Goal: Task Accomplishment & Management: Complete application form

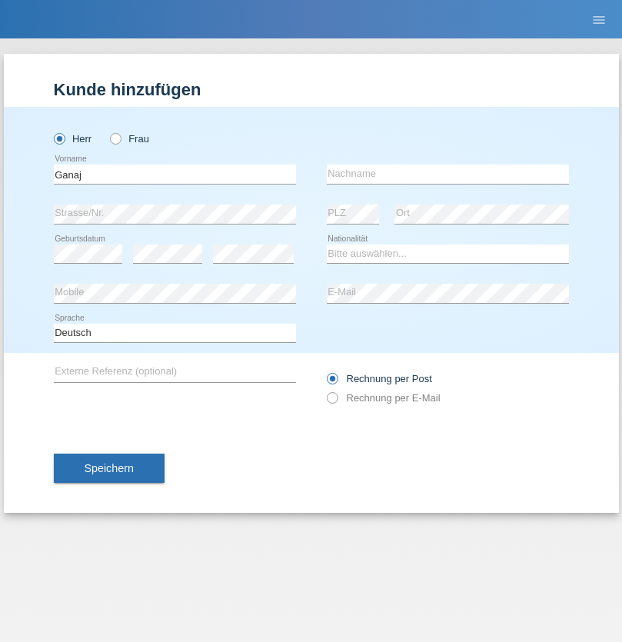
type input "Ganaj"
click at [447, 174] on input "text" at bounding box center [448, 174] width 242 height 19
type input "Fadil"
select select "XK"
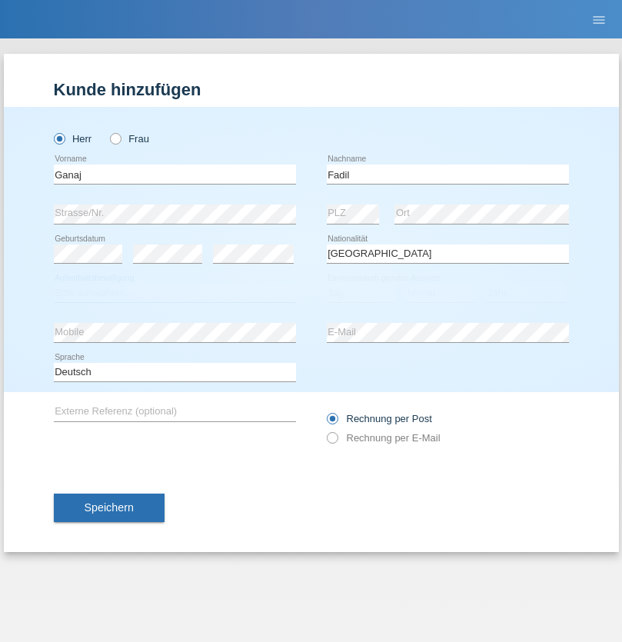
select select "C"
select select "11"
select select "08"
select select "2021"
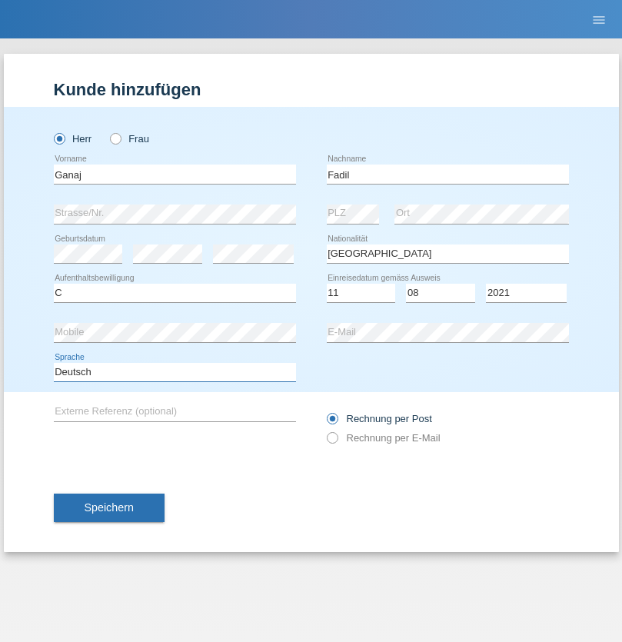
select select "en"
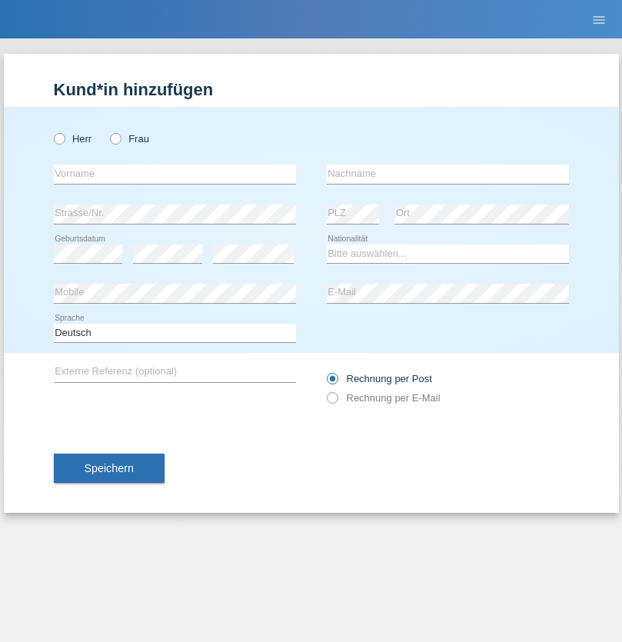
radio input "true"
click at [175, 174] on input "text" at bounding box center [175, 174] width 242 height 19
type input "Ibrahim"
click at [447, 174] on input "text" at bounding box center [448, 174] width 242 height 19
type input "Muja"
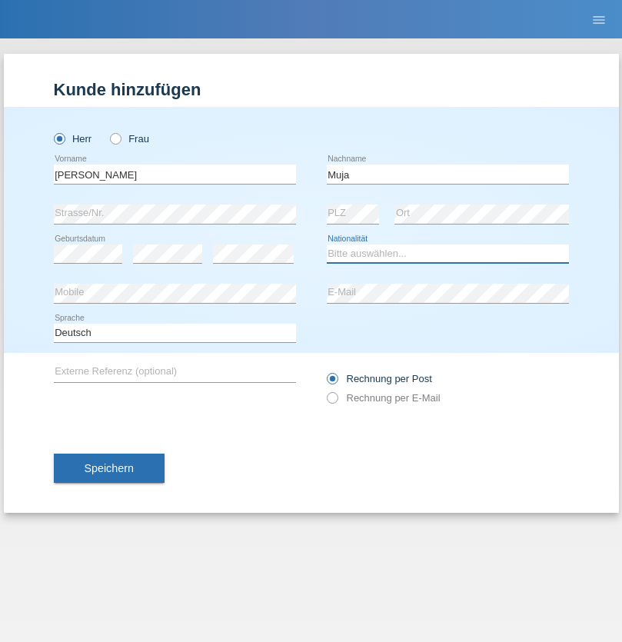
select select "XK"
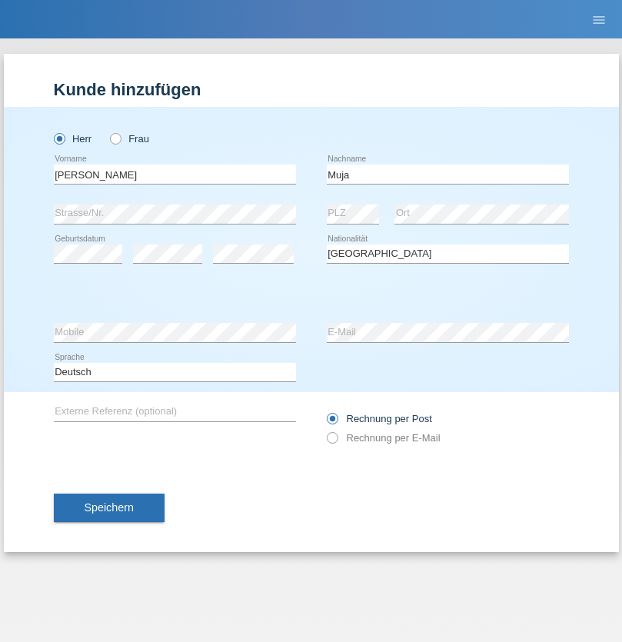
select select "C"
select select "03"
select select "07"
select select "2021"
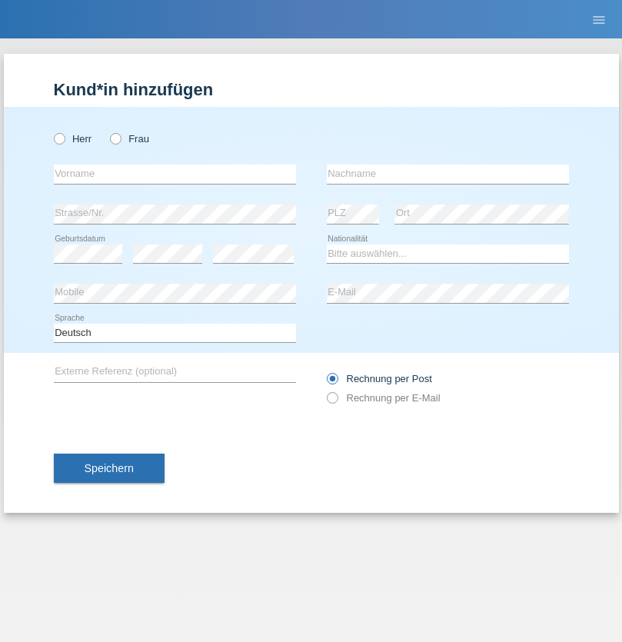
radio input "true"
click at [175, 174] on input "text" at bounding box center [175, 174] width 242 height 19
type input "Thomas"
click at [447, 174] on input "text" at bounding box center [448, 174] width 242 height 19
type input "Berger"
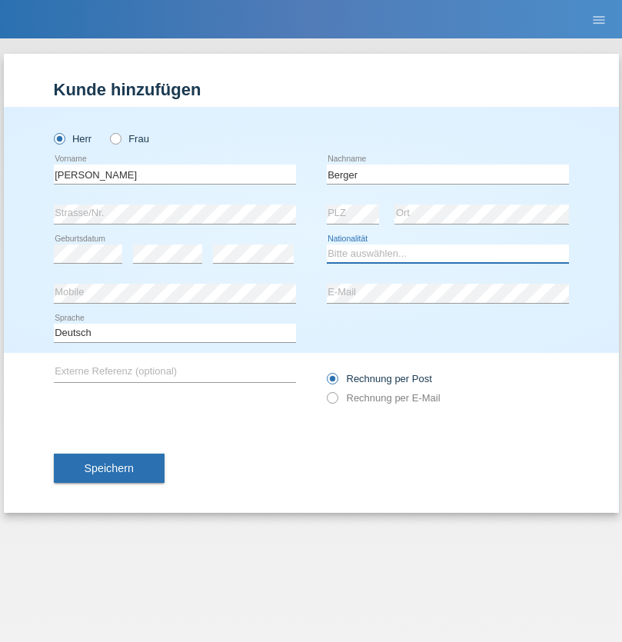
select select "CH"
radio input "true"
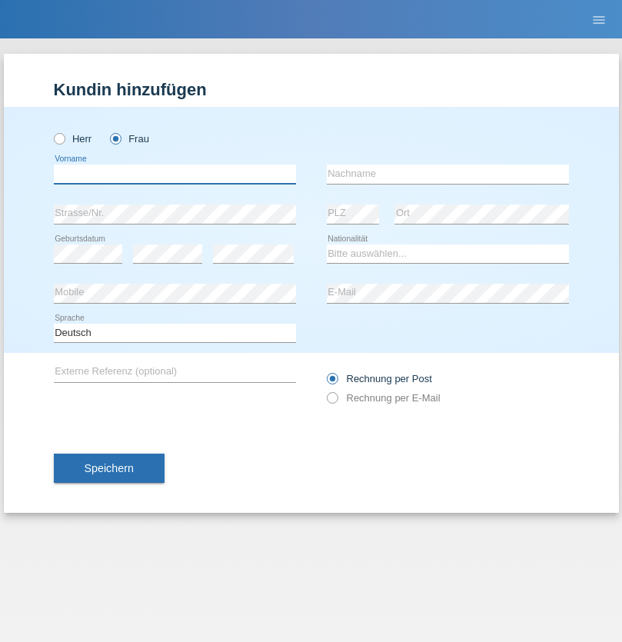
click at [175, 174] on input "text" at bounding box center [175, 174] width 242 height 19
type input "Teixeira da Silva Moço"
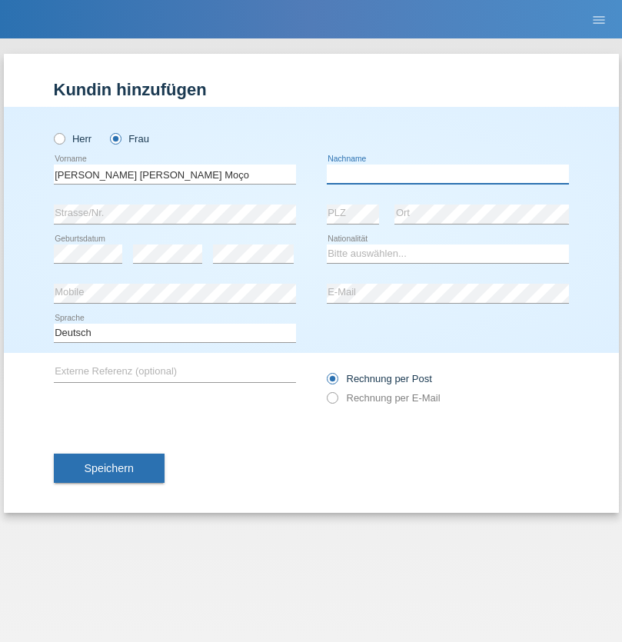
click at [447, 174] on input "text" at bounding box center [448, 174] width 242 height 19
type input "Paula"
select select "PT"
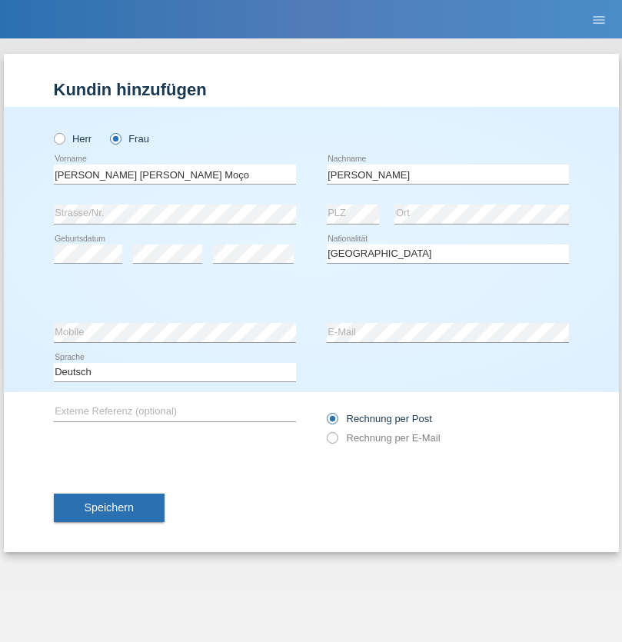
select select "C"
select select "28"
select select "03"
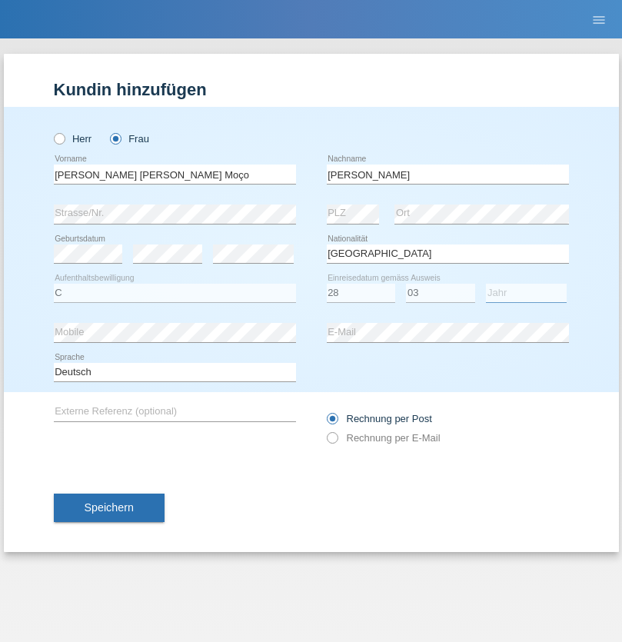
select select "2005"
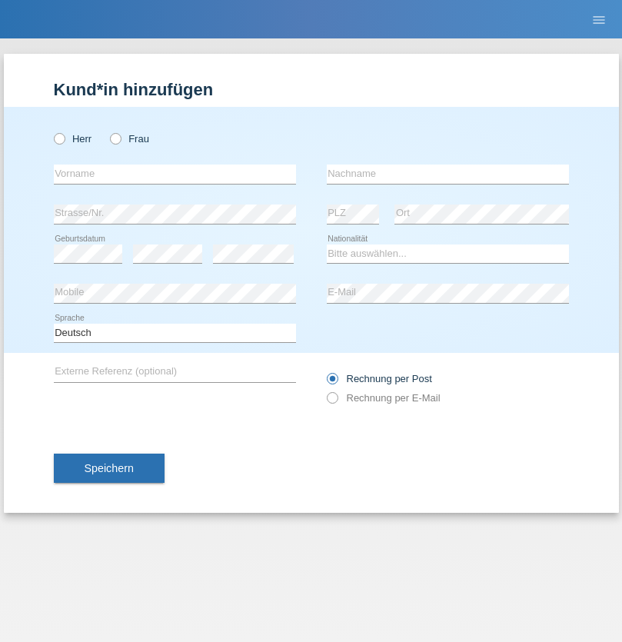
radio input "true"
click at [175, 174] on input "text" at bounding box center [175, 174] width 242 height 19
type input "[PERSON_NAME]"
click at [447, 174] on input "text" at bounding box center [448, 174] width 242 height 19
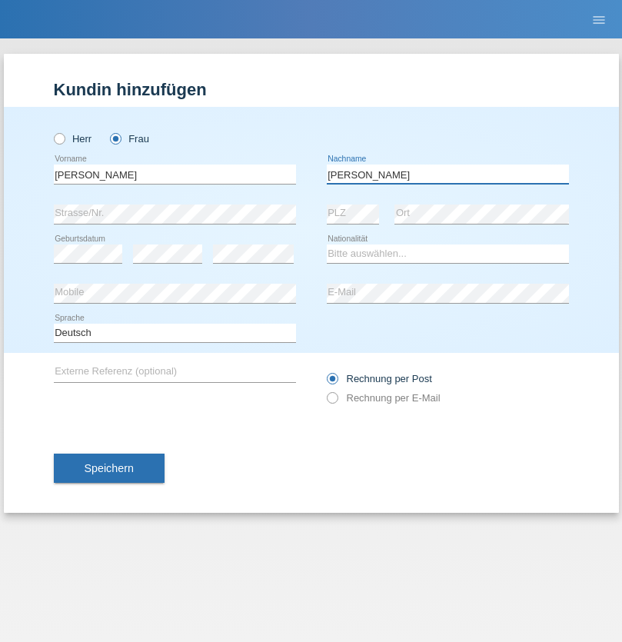
type input "[PERSON_NAME]"
select select "CH"
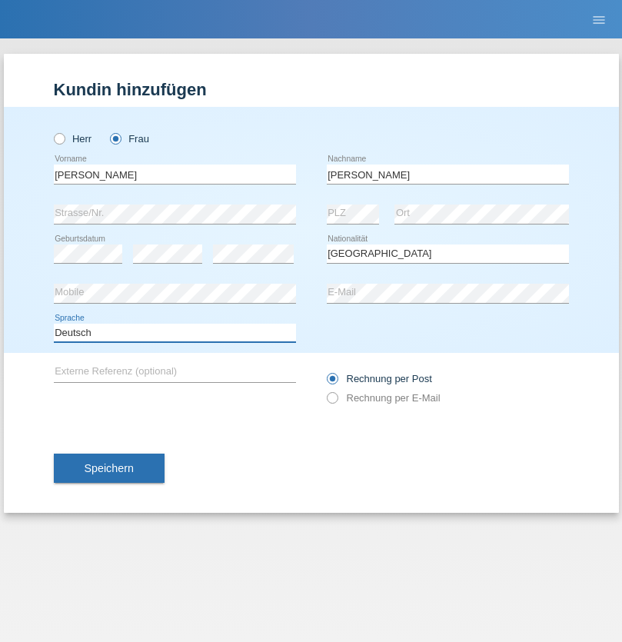
select select "en"
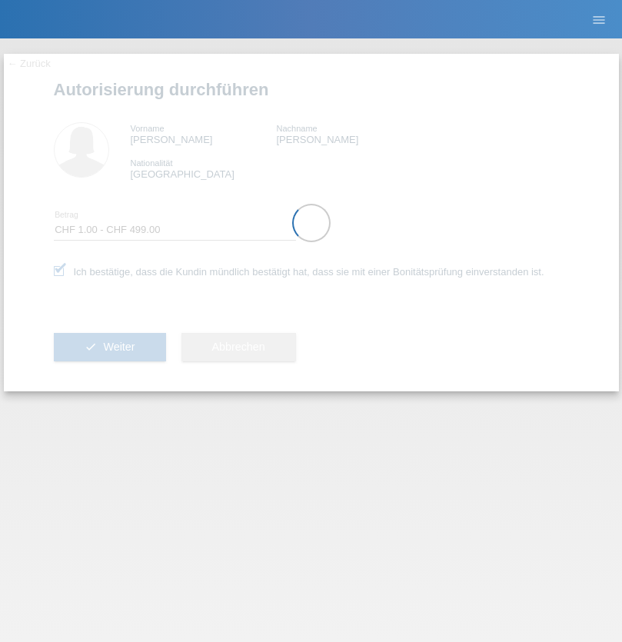
select select "1"
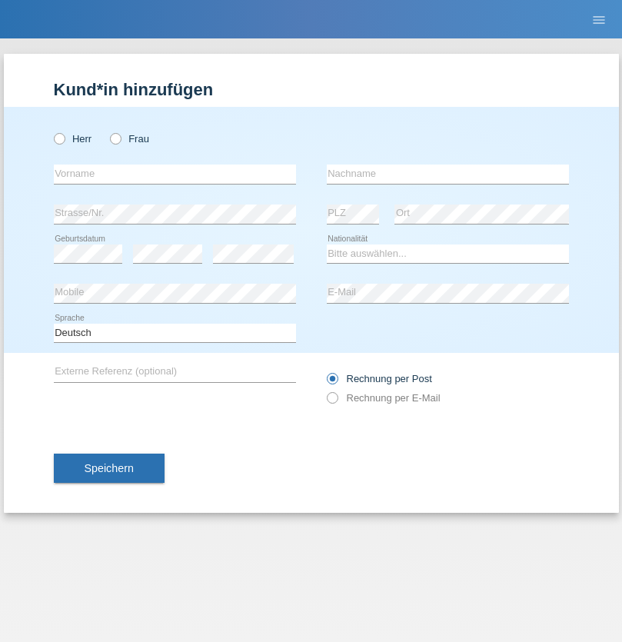
radio input "true"
click at [175, 174] on input "text" at bounding box center [175, 174] width 242 height 19
type input "Momand"
click at [447, 174] on input "text" at bounding box center [448, 174] width 242 height 19
type input "Azmat"
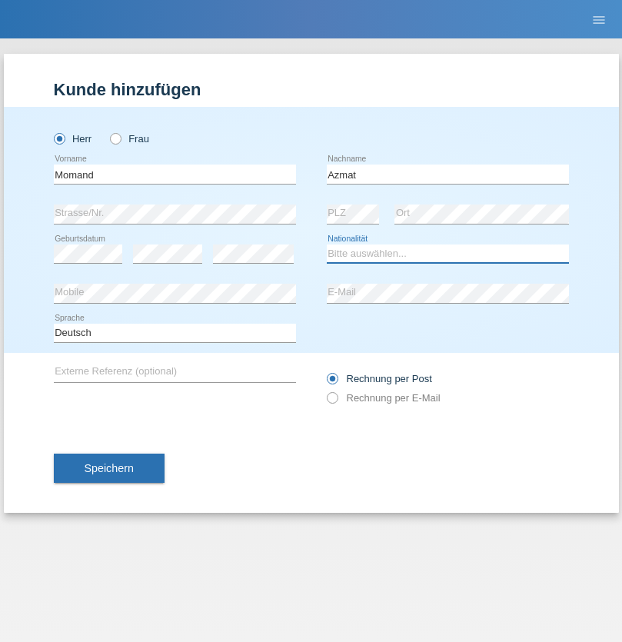
select select "CH"
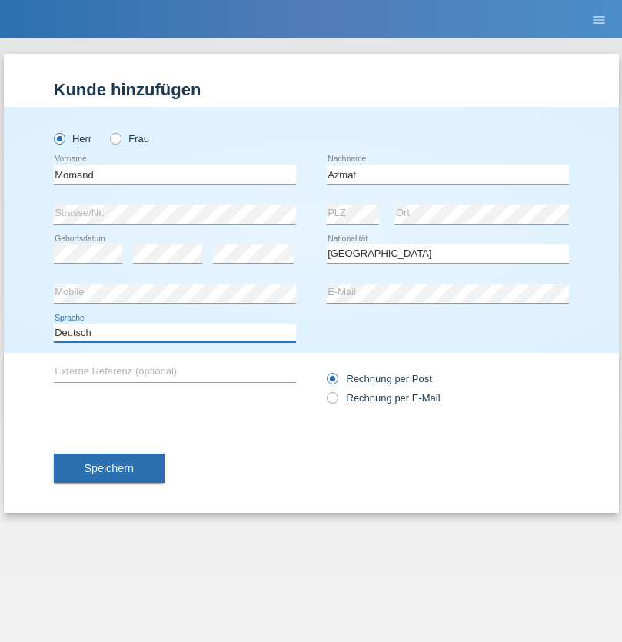
select select "en"
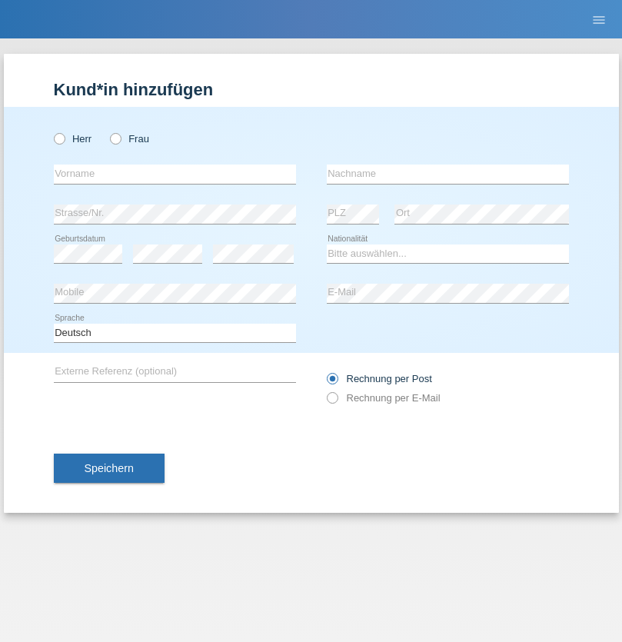
radio input "true"
click at [175, 174] on input "text" at bounding box center [175, 174] width 242 height 19
type input "[PERSON_NAME]"
click at [447, 174] on input "text" at bounding box center [448, 174] width 242 height 19
type input "Theurillat"
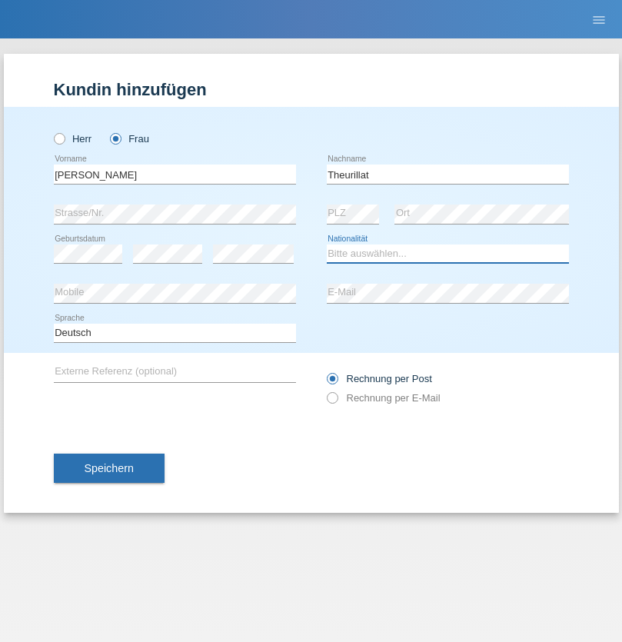
select select "CH"
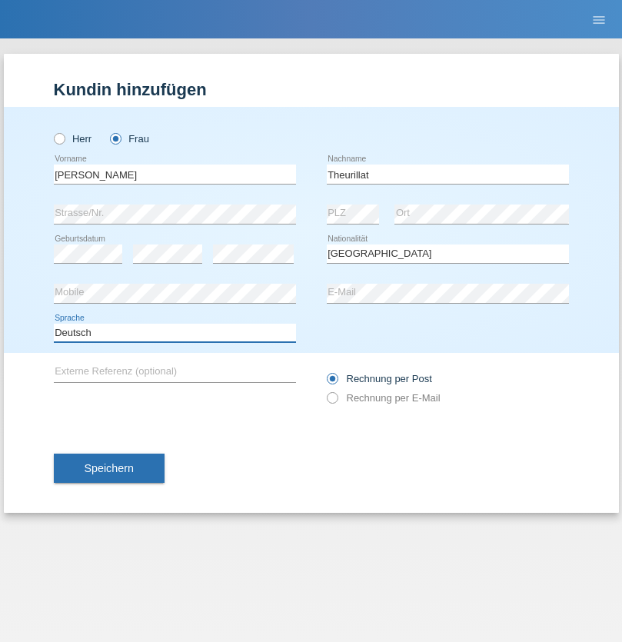
select select "en"
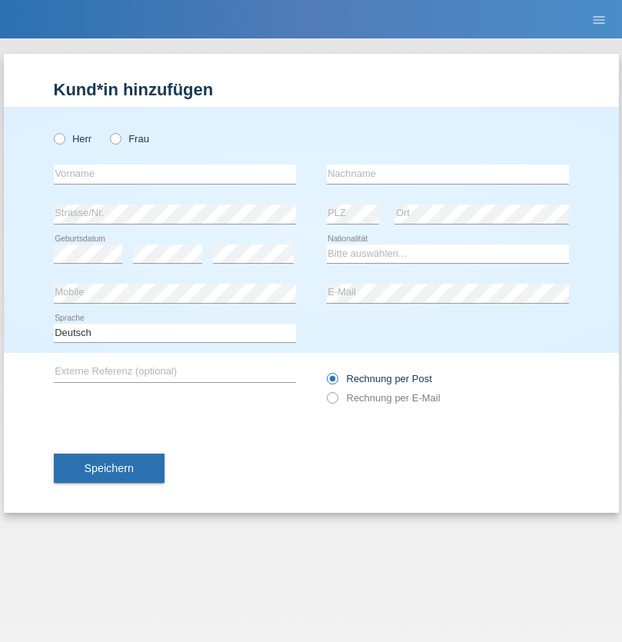
radio input "true"
click at [175, 174] on input "text" at bounding box center [175, 174] width 242 height 19
type input "Jack"
click at [447, 174] on input "text" at bounding box center [448, 174] width 242 height 19
type input "Graf"
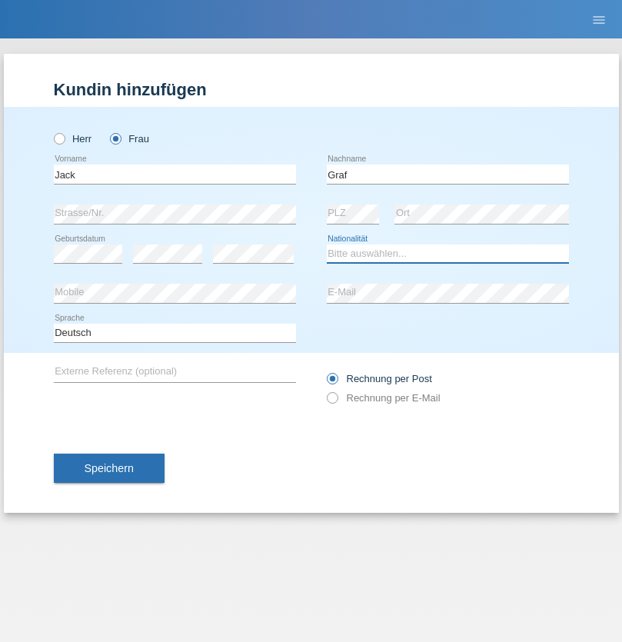
select select "CH"
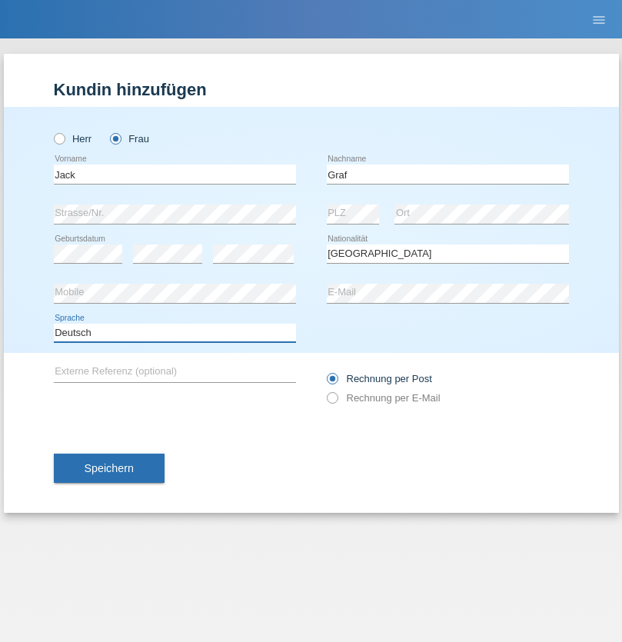
select select "en"
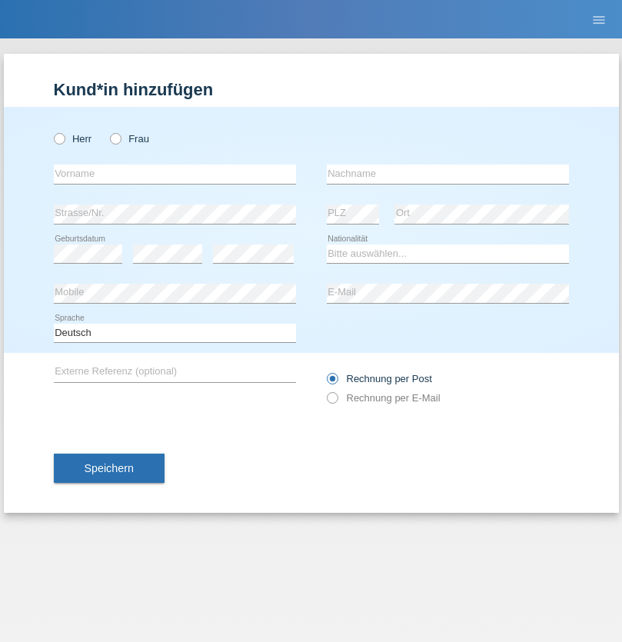
radio input "true"
click at [175, 174] on input "text" at bounding box center [175, 174] width 242 height 19
type input "Teklay"
click at [447, 174] on input "text" at bounding box center [448, 174] width 242 height 19
type input "Fiori"
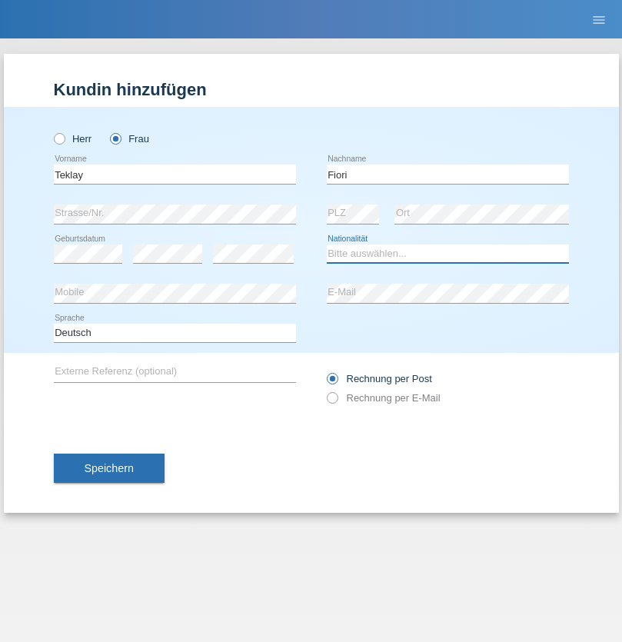
select select "ER"
select select "C"
select select "11"
select select "08"
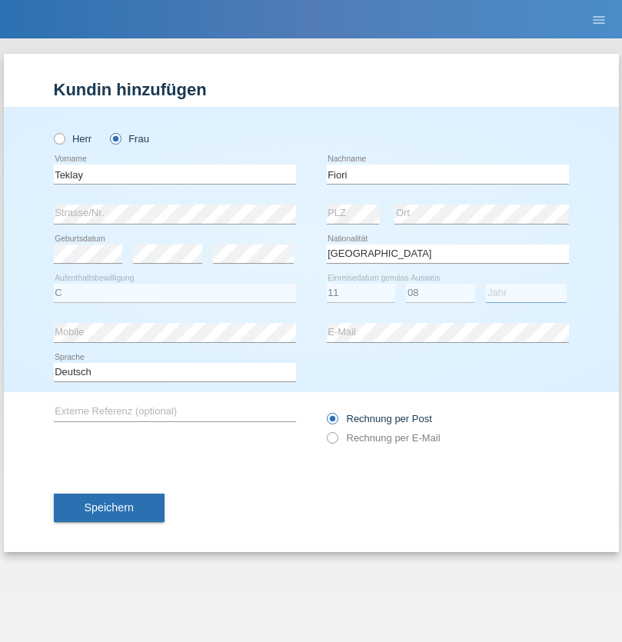
select select "2021"
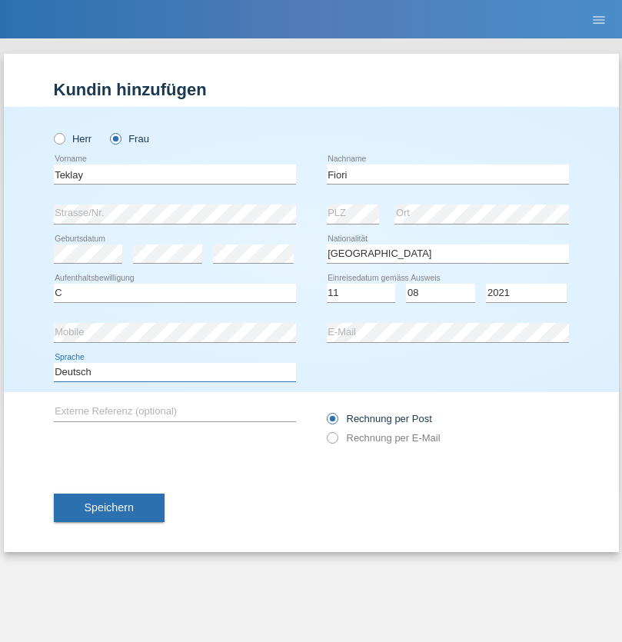
select select "en"
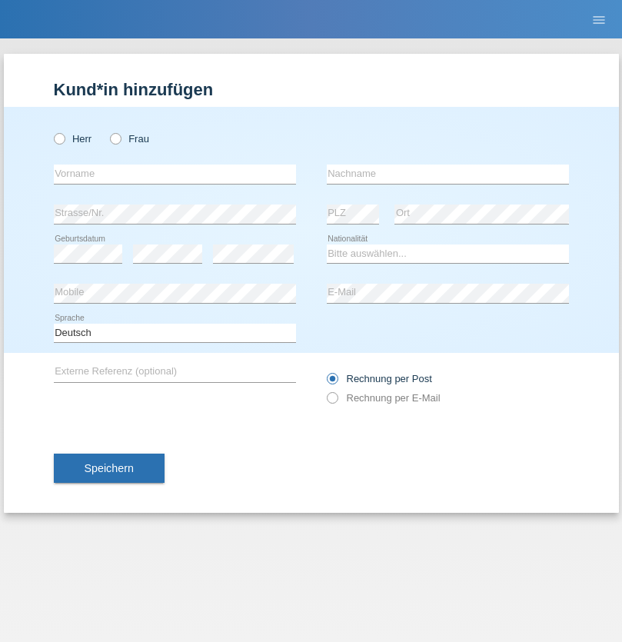
radio input "true"
click at [175, 174] on input "text" at bounding box center [175, 174] width 242 height 19
type input "Sadia"
click at [447, 174] on input "text" at bounding box center [448, 174] width 242 height 19
type input "Nejmaoui"
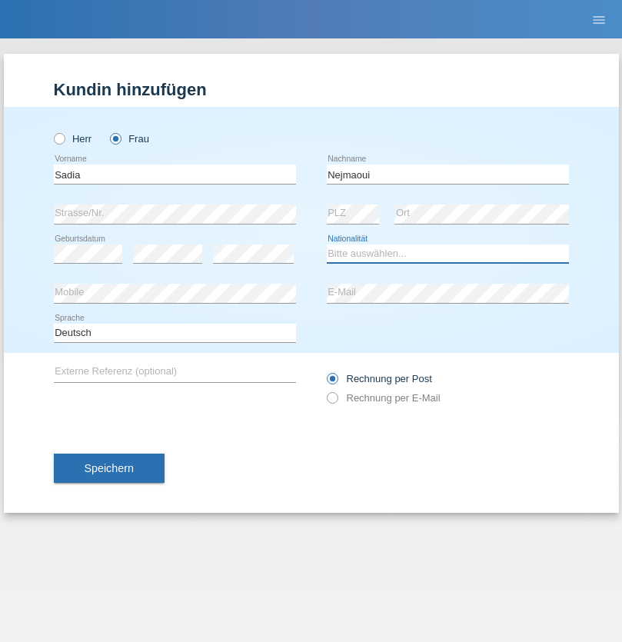
select select "MA"
select select "C"
select select "01"
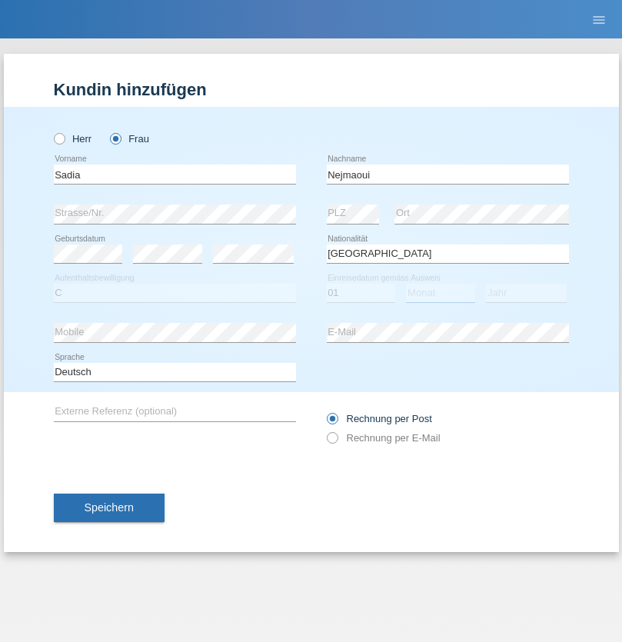
select select "06"
select select "1964"
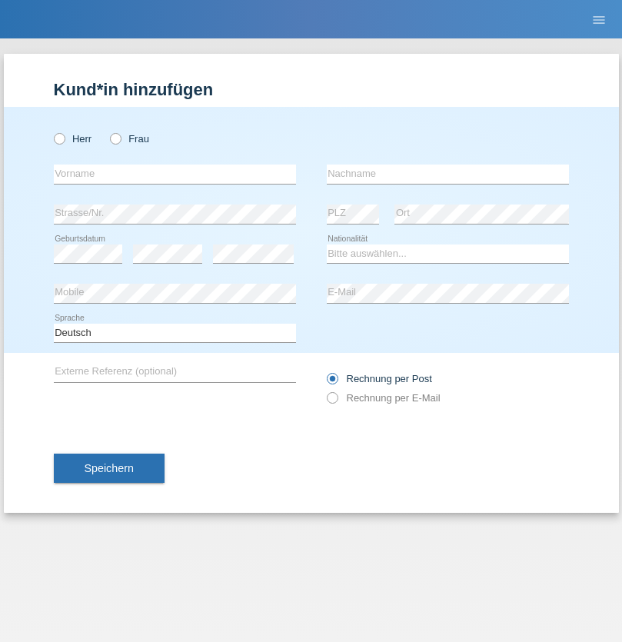
radio input "true"
click at [175, 174] on input "text" at bounding box center [175, 174] width 242 height 19
type input "[PERSON_NAME]"
click at [447, 174] on input "text" at bounding box center [448, 174] width 242 height 19
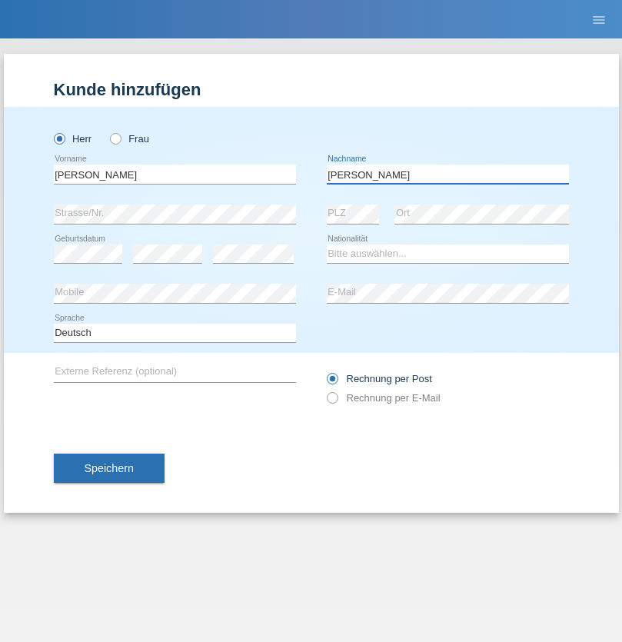
type input "[PERSON_NAME]"
select select "CH"
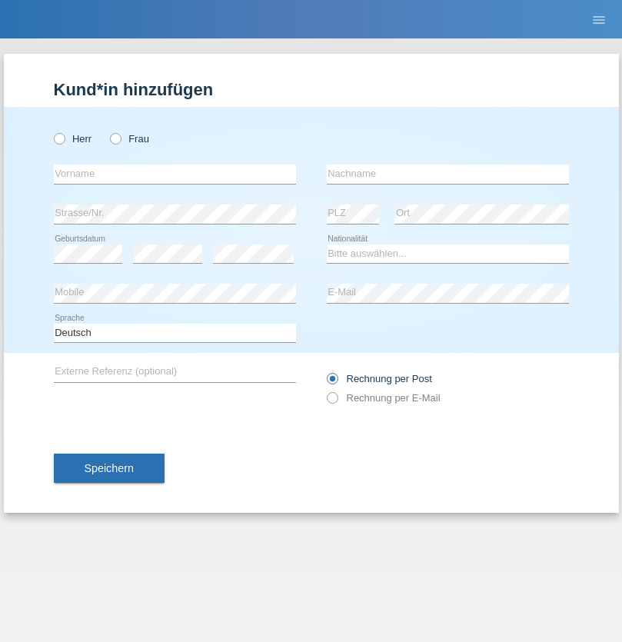
radio input "true"
click at [175, 174] on input "text" at bounding box center [175, 174] width 242 height 19
type input "Thivagaran"
click at [447, 174] on input "text" at bounding box center [448, 174] width 242 height 19
type input "Selvanayagam"
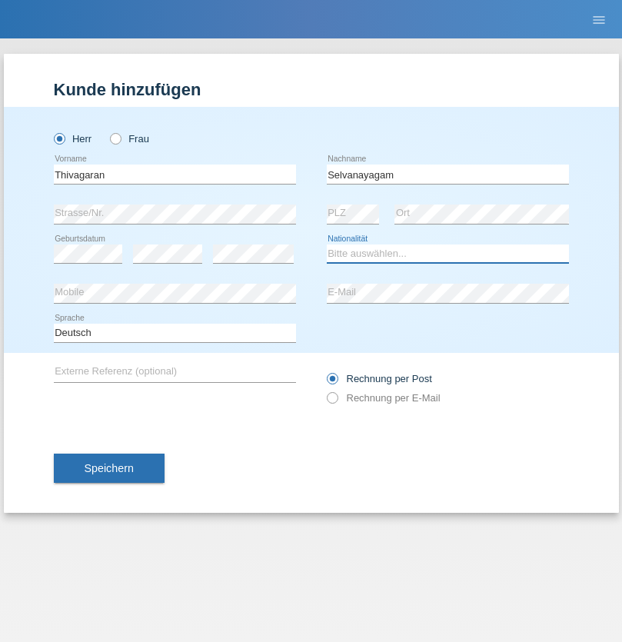
select select "LK"
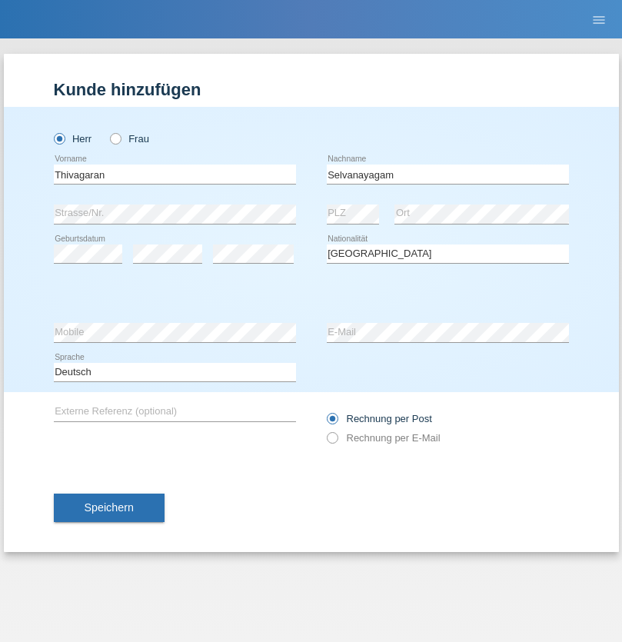
select select "C"
select select "23"
select select "03"
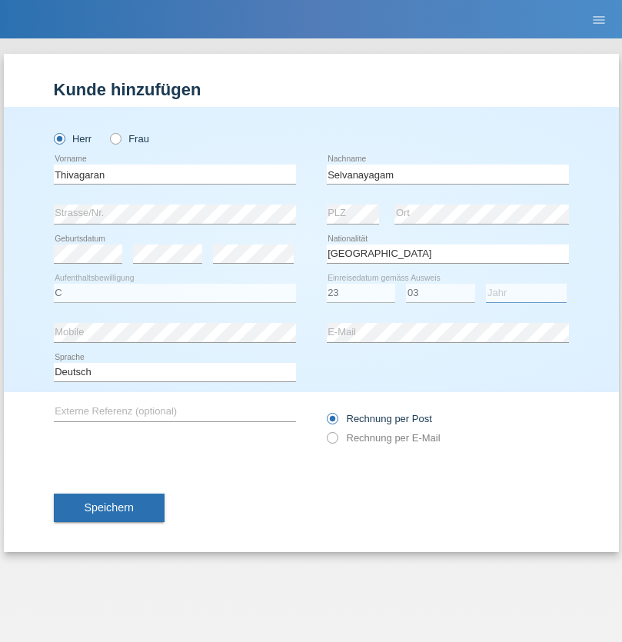
select select "2021"
select select "en"
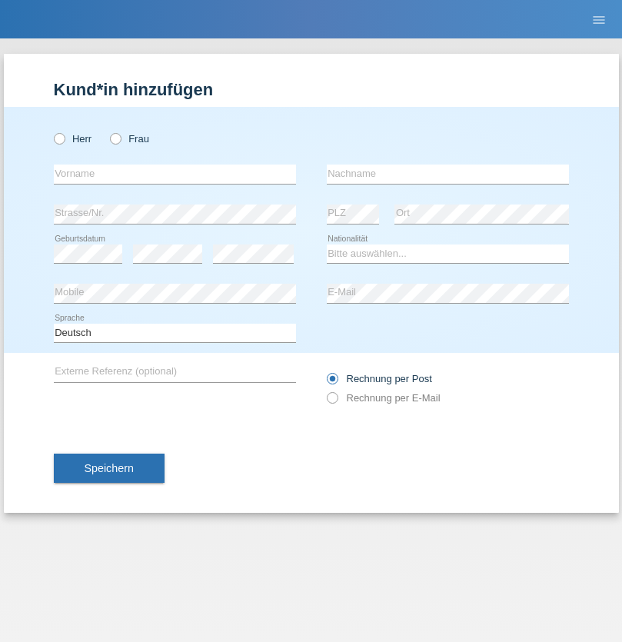
radio input "true"
click at [175, 174] on input "text" at bounding box center [175, 174] width 242 height 19
type input "[PERSON_NAME]"
click at [447, 174] on input "text" at bounding box center [448, 174] width 242 height 19
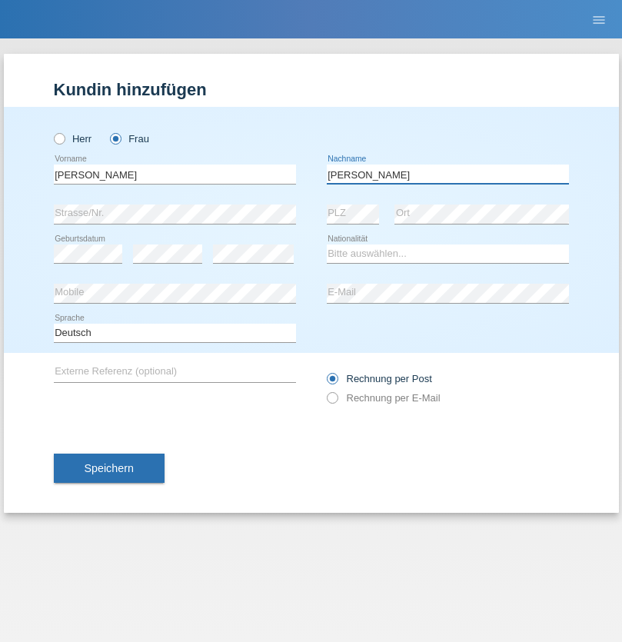
type input "[PERSON_NAME]"
select select "CH"
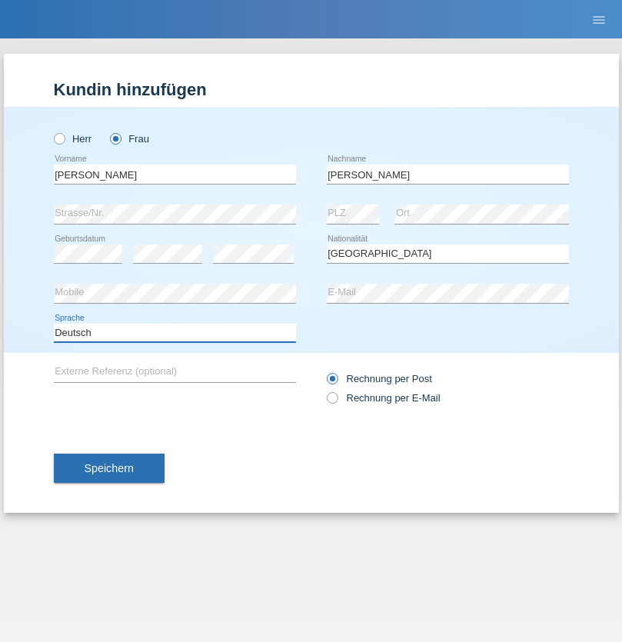
select select "en"
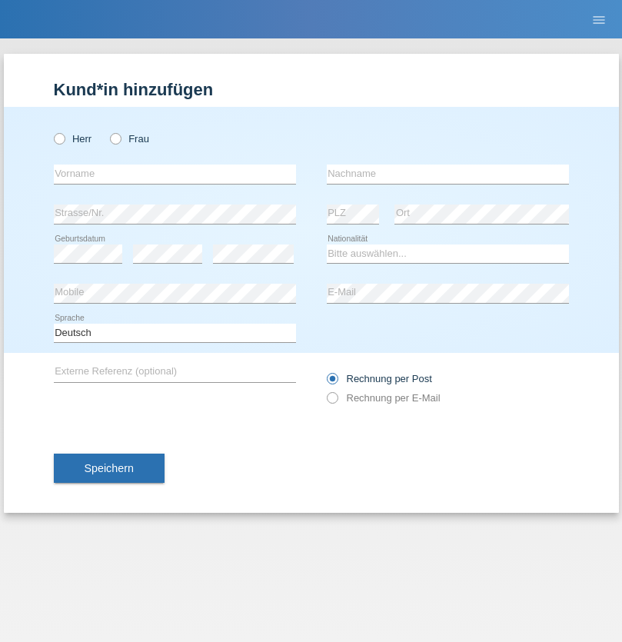
radio input "true"
click at [175, 174] on input "text" at bounding box center [175, 174] width 242 height 19
type input "Tymur"
click at [447, 174] on input "text" at bounding box center [448, 174] width 242 height 19
type input "[PERSON_NAME]"
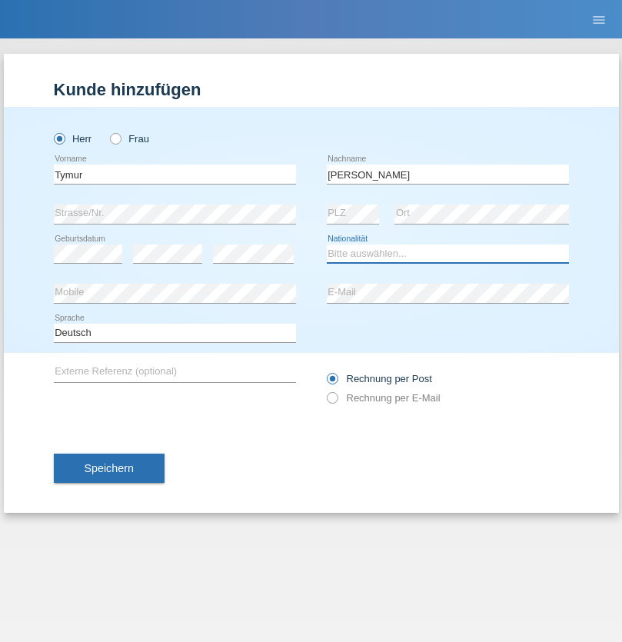
select select "UA"
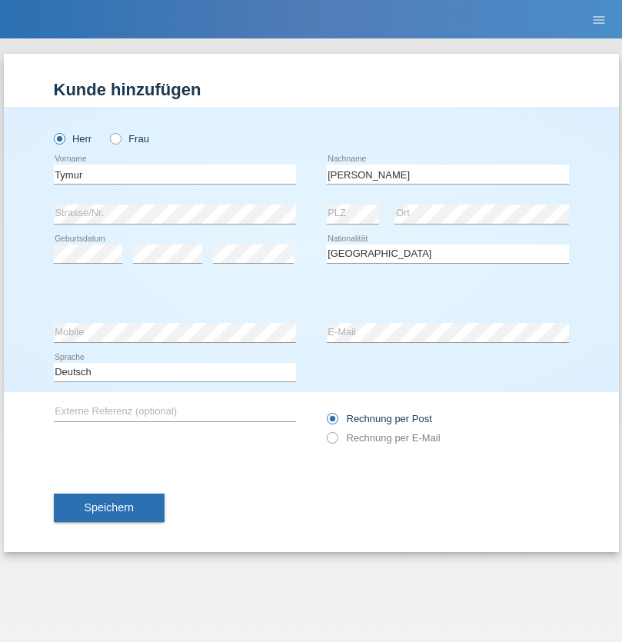
select select "C"
select select "20"
select select "08"
select select "2021"
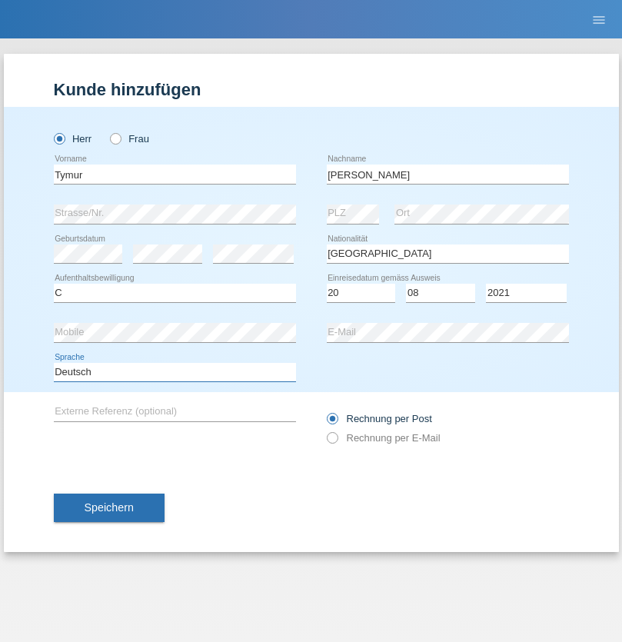
select select "en"
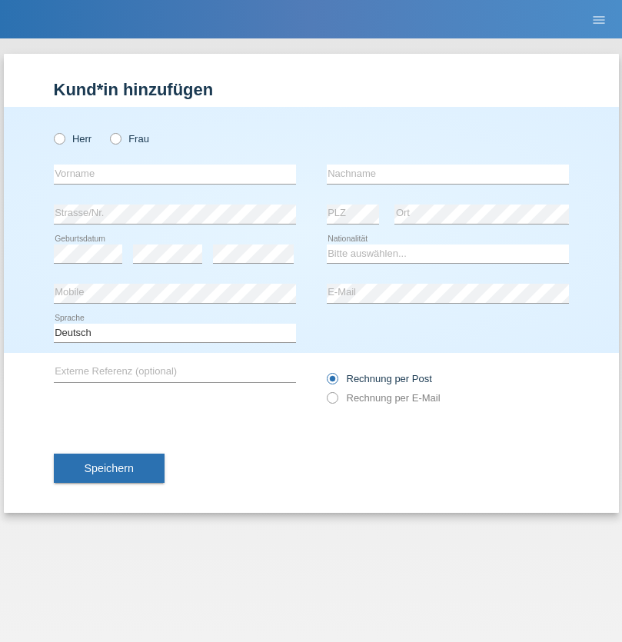
radio input "true"
click at [175, 174] on input "text" at bounding box center [175, 174] width 242 height 19
type input "Tymur"
click at [447, 174] on input "text" at bounding box center [448, 174] width 242 height 19
type input "Hunderchuj"
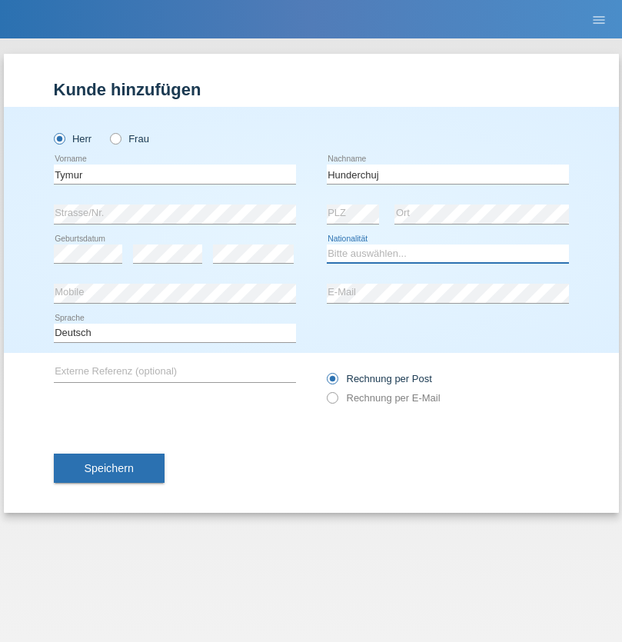
select select "UA"
select select "C"
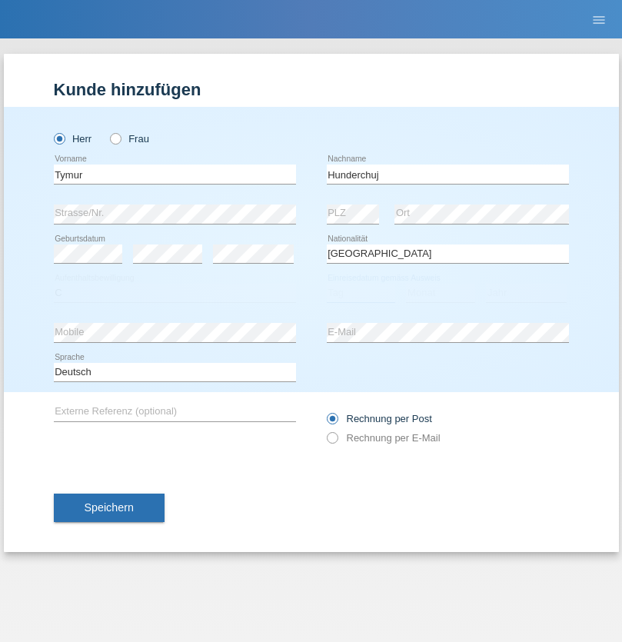
select select "20"
select select "08"
select select "2021"
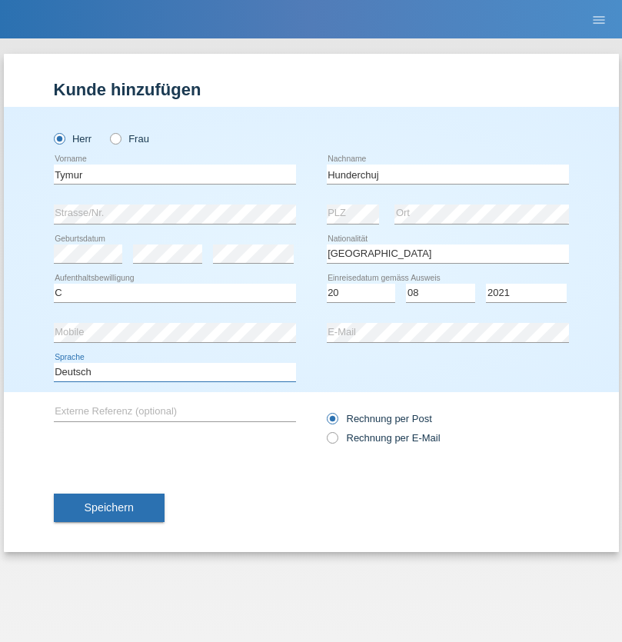
select select "en"
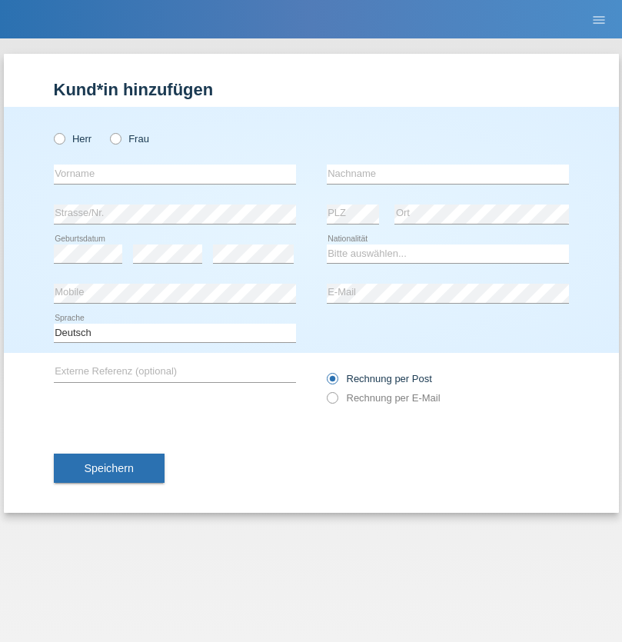
radio input "true"
click at [175, 174] on input "text" at bounding box center [175, 174] width 242 height 19
type input "[PERSON_NAME]"
click at [447, 174] on input "text" at bounding box center [448, 174] width 242 height 19
type input "Tropp"
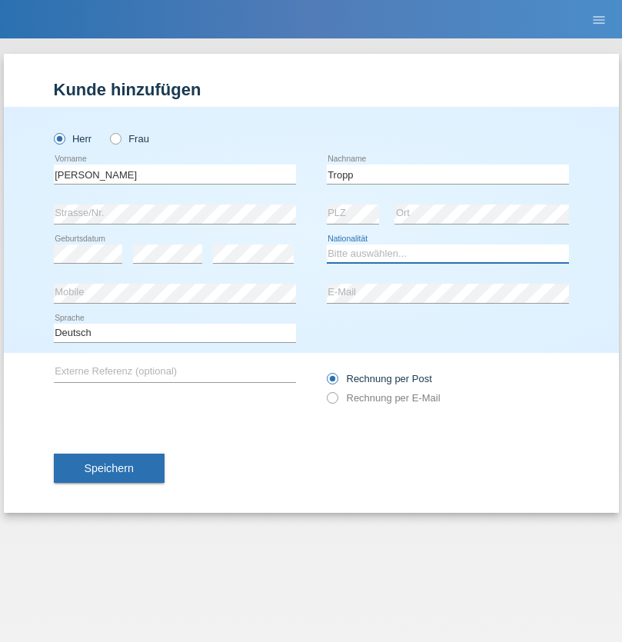
select select "SK"
select select "C"
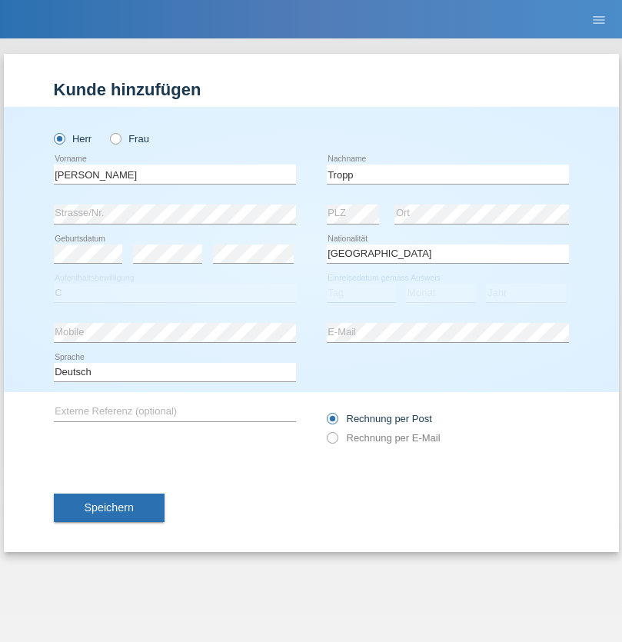
select select "11"
select select "08"
select select "2021"
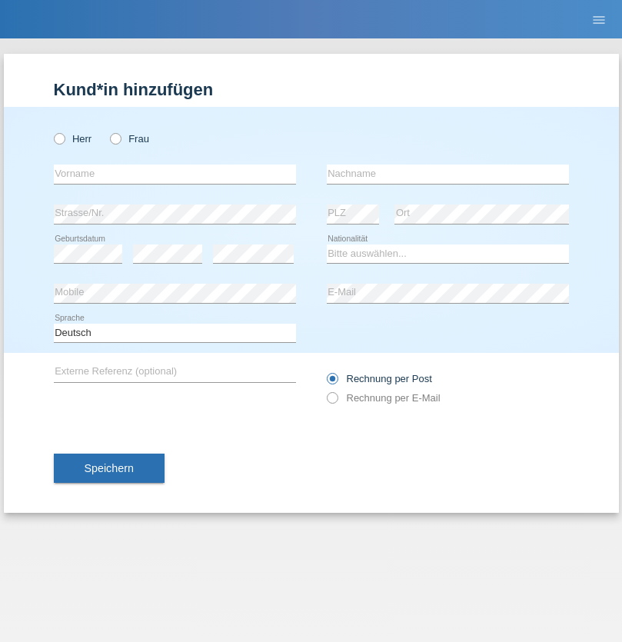
radio input "true"
click at [175, 174] on input "text" at bounding box center [175, 174] width 242 height 19
type input "Dirk"
click at [447, 174] on input "text" at bounding box center [448, 174] width 242 height 19
type input "Ringle"
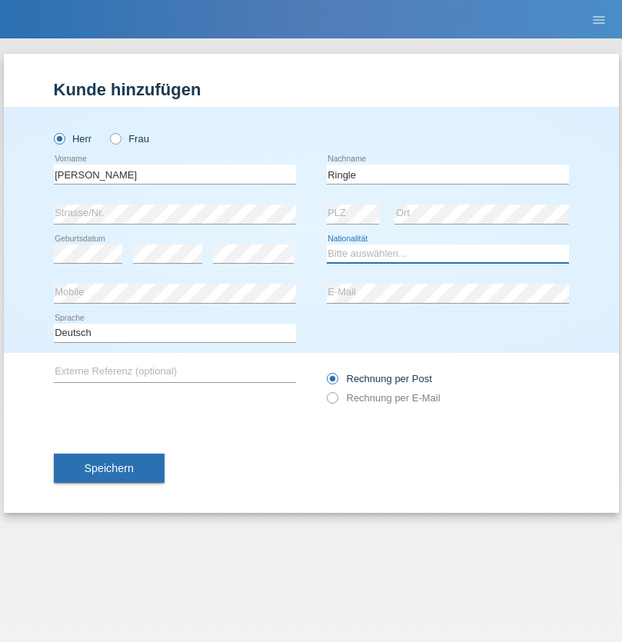
select select "DE"
select select "C"
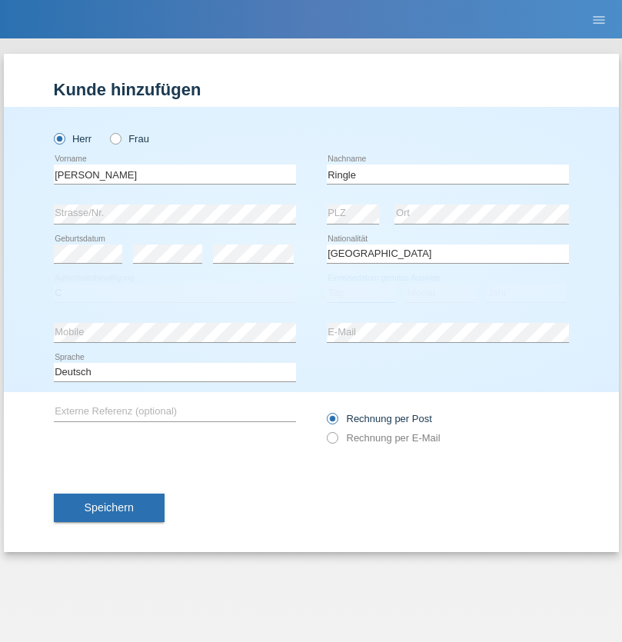
select select "06"
select select "01"
select select "2021"
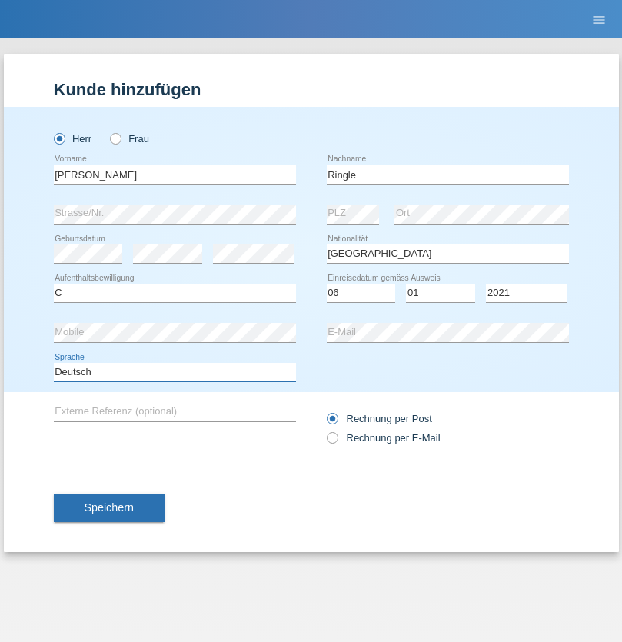
select select "en"
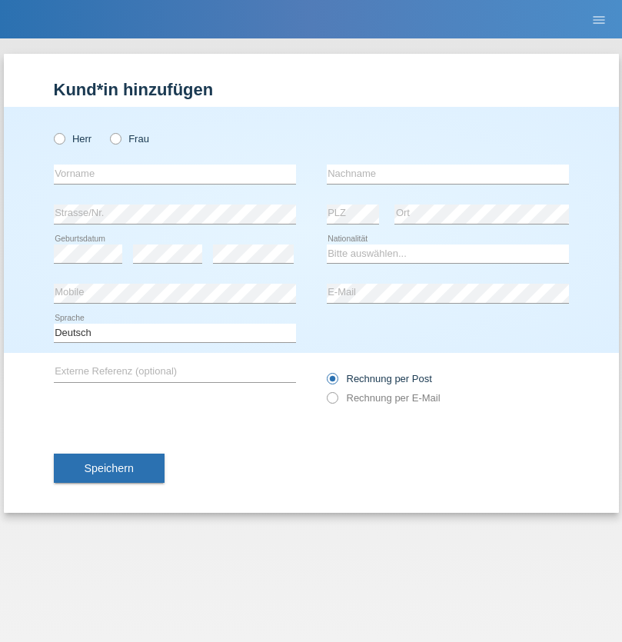
radio input "true"
click at [175, 174] on input "text" at bounding box center [175, 174] width 242 height 19
type input "Junior"
click at [447, 174] on input "text" at bounding box center [448, 174] width 242 height 19
type input "[PERSON_NAME]"
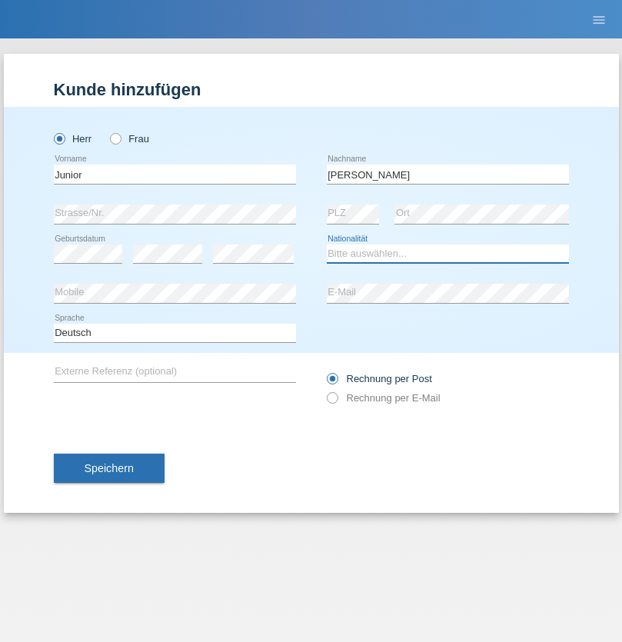
select select "CH"
radio input "true"
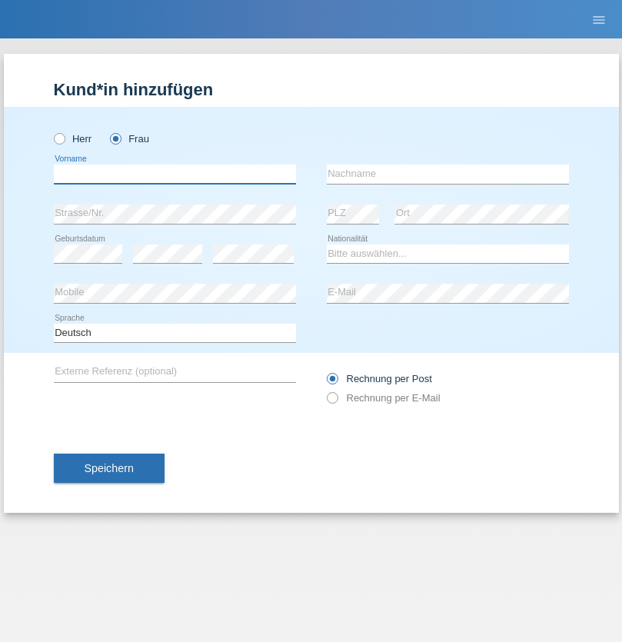
click at [175, 174] on input "text" at bounding box center [175, 174] width 242 height 19
type input "Maria Fernanda"
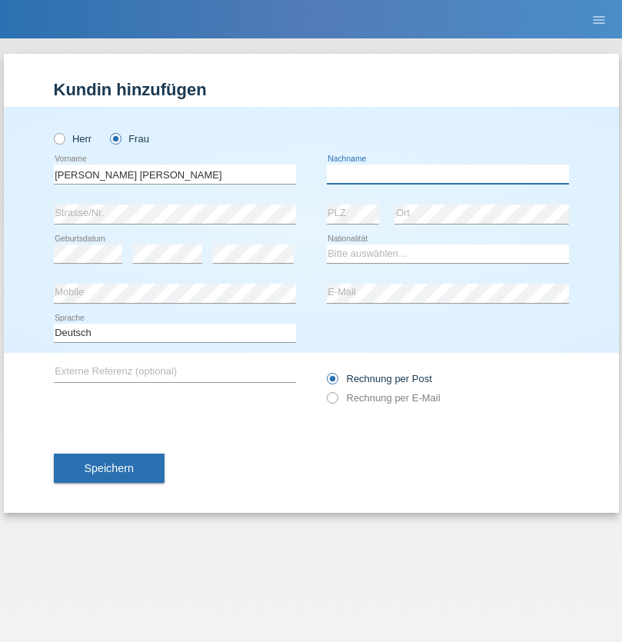
click at [447, 174] on input "text" at bounding box center [448, 174] width 242 height 19
type input "Knusel Campillo"
select select "CH"
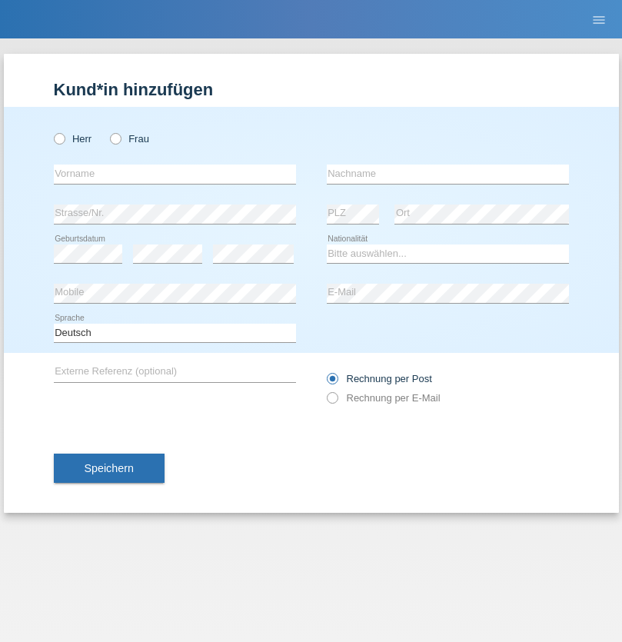
radio input "true"
click at [175, 174] on input "text" at bounding box center [175, 174] width 242 height 19
type input "Beqiri"
click at [447, 174] on input "text" at bounding box center [448, 174] width 242 height 19
type input "Shpresa"
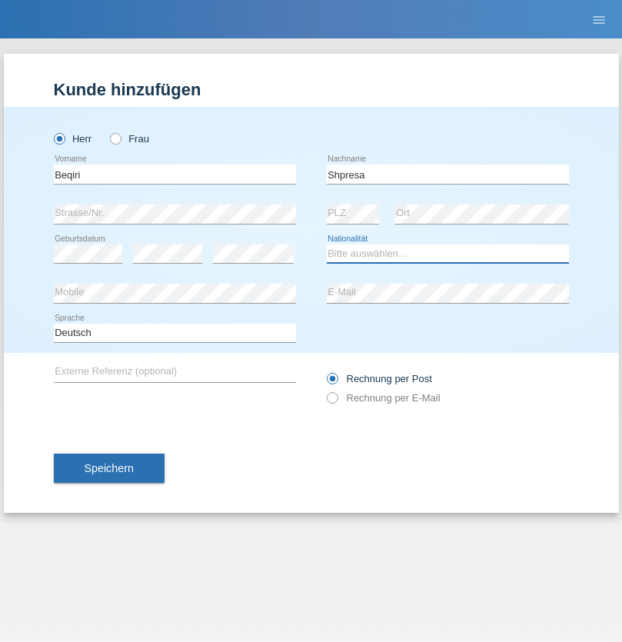
select select "XK"
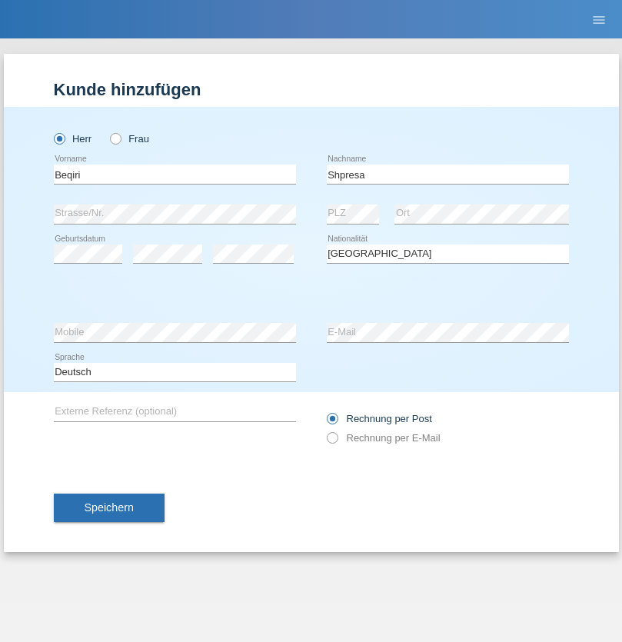
select select "C"
select select "08"
select select "02"
select select "1979"
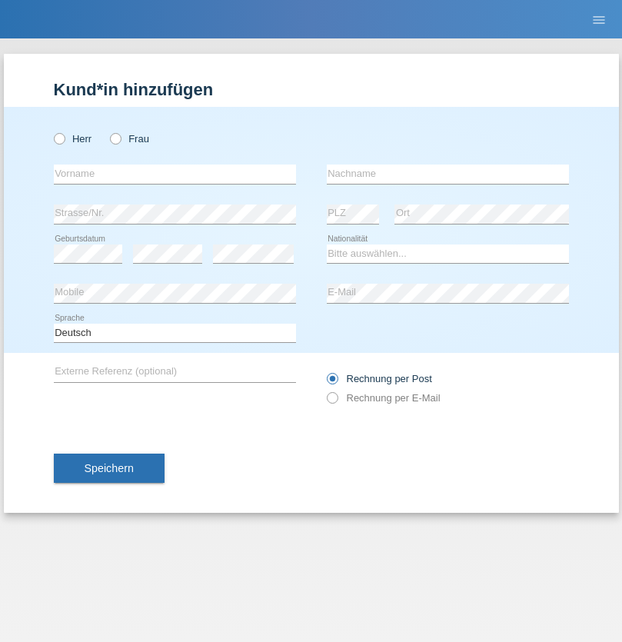
radio input "true"
click at [175, 174] on input "text" at bounding box center [175, 174] width 242 height 19
type input "[PERSON_NAME]"
click at [447, 174] on input "text" at bounding box center [448, 174] width 242 height 19
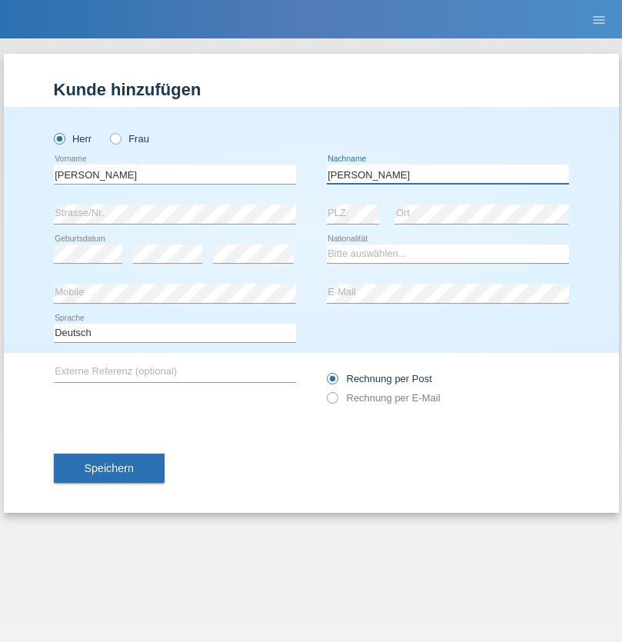
type input "[PERSON_NAME]"
select select "CH"
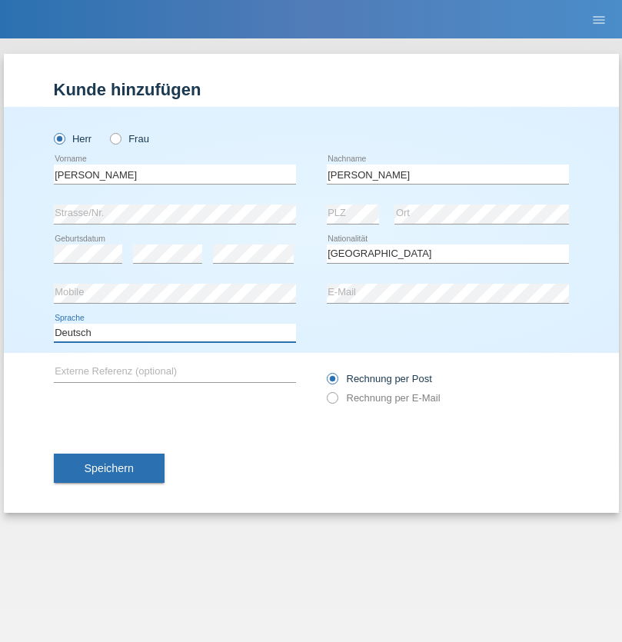
select select "en"
